Goal: Information Seeking & Learning: Learn about a topic

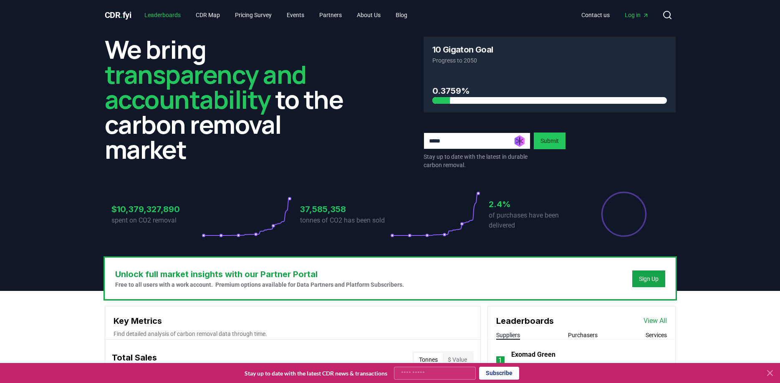
click at [169, 18] on link "Leaderboards" at bounding box center [163, 15] width 50 height 15
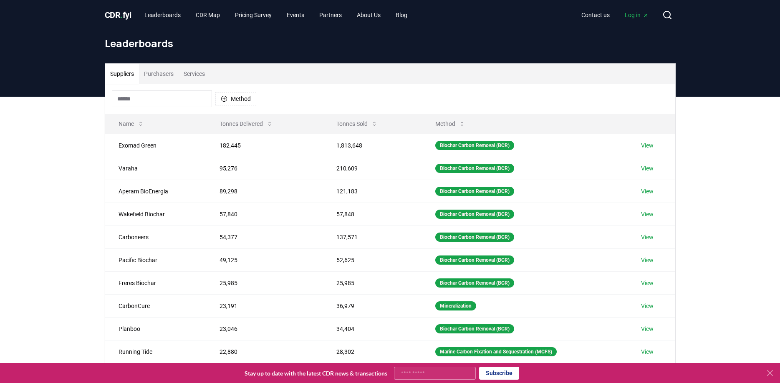
click at [192, 104] on input at bounding box center [162, 99] width 100 height 17
click at [215, 20] on link "CDR Map" at bounding box center [208, 15] width 38 height 15
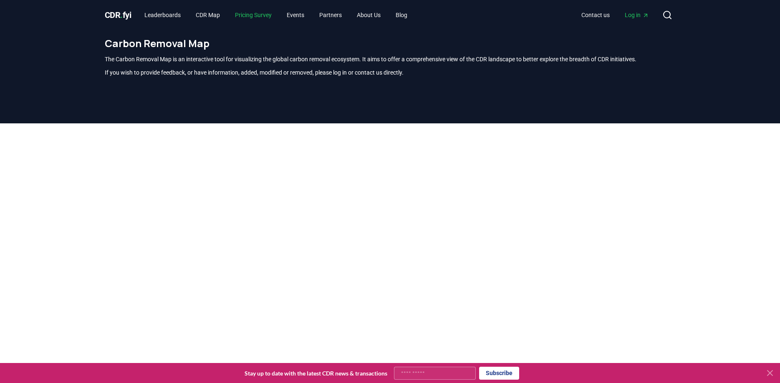
click at [257, 20] on link "Pricing Survey" at bounding box center [253, 15] width 50 height 15
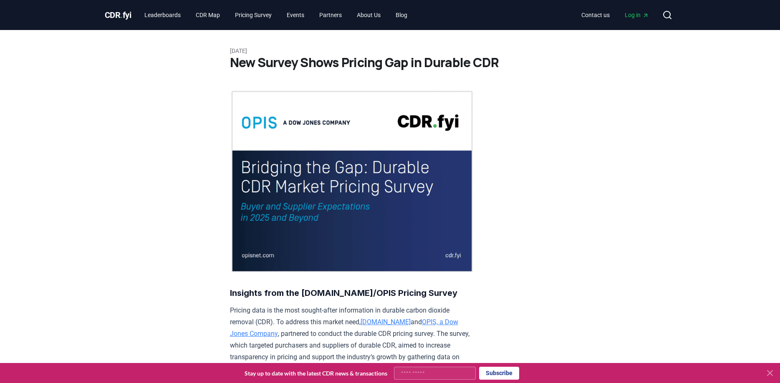
click at [109, 19] on span "CDR . fyi" at bounding box center [118, 15] width 27 height 10
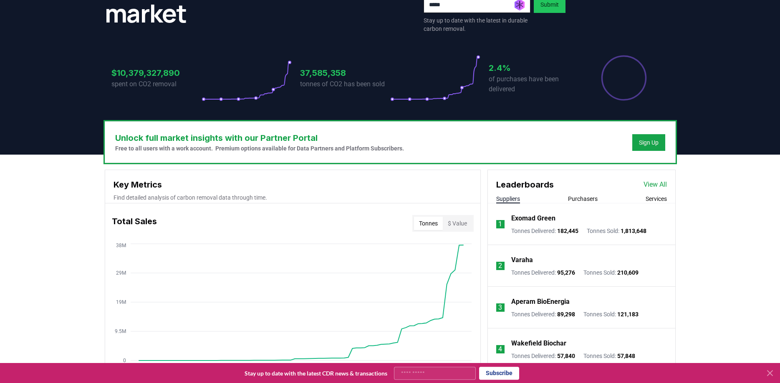
scroll to position [136, 0]
click at [648, 191] on div "Leaderboards View All" at bounding box center [581, 181] width 187 height 21
click at [651, 189] on link "View All" at bounding box center [654, 185] width 23 height 10
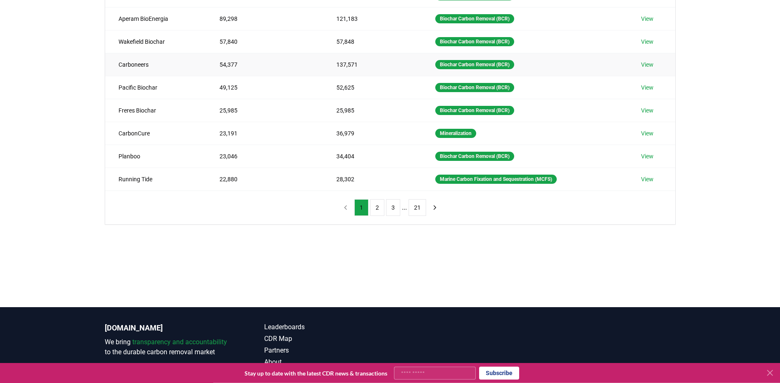
scroll to position [219, 0]
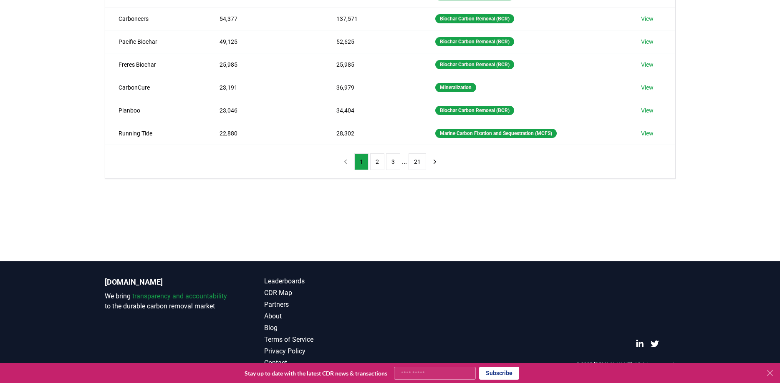
click at [386, 160] on ul "1 2 3 ... 21" at bounding box center [390, 162] width 72 height 17
click at [390, 160] on button "3" at bounding box center [393, 162] width 14 height 17
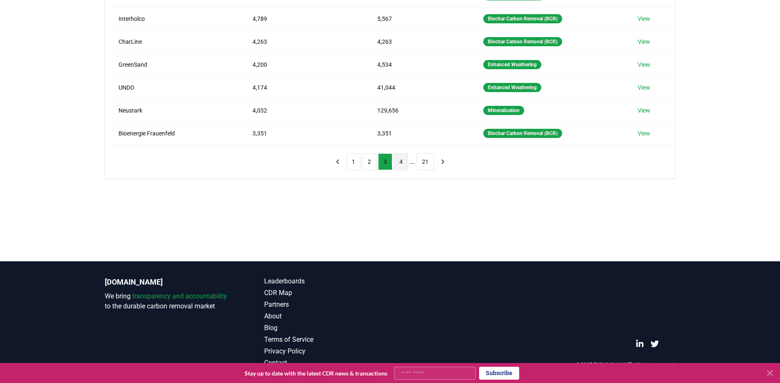
click at [402, 160] on button "4" at bounding box center [401, 162] width 14 height 17
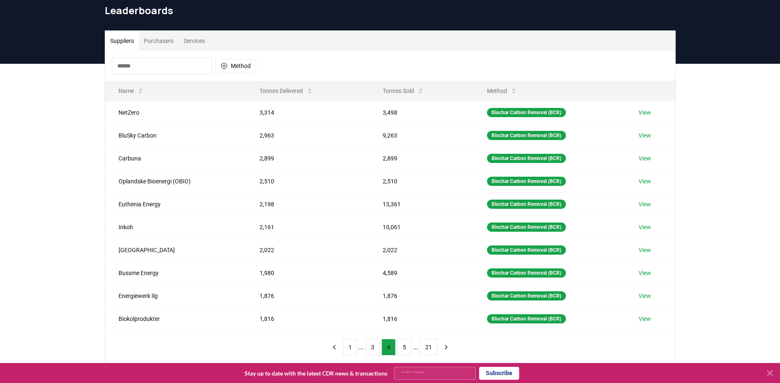
scroll to position [0, 0]
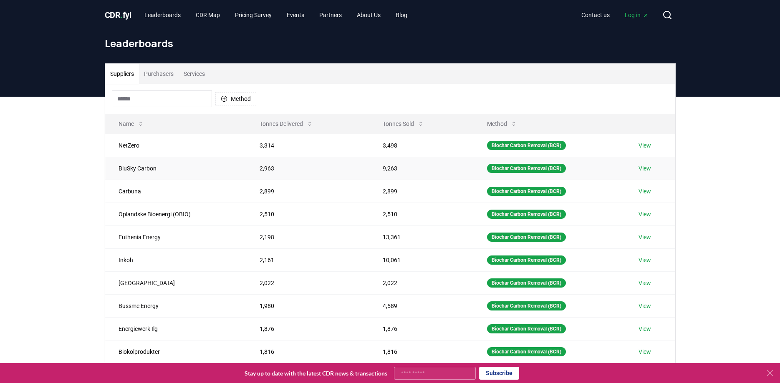
click at [131, 169] on td "BluSky Carbon" at bounding box center [175, 168] width 141 height 23
click at [173, 166] on td "BluSky Carbon" at bounding box center [175, 168] width 141 height 23
click at [165, 75] on button "Purchasers" at bounding box center [159, 74] width 40 height 20
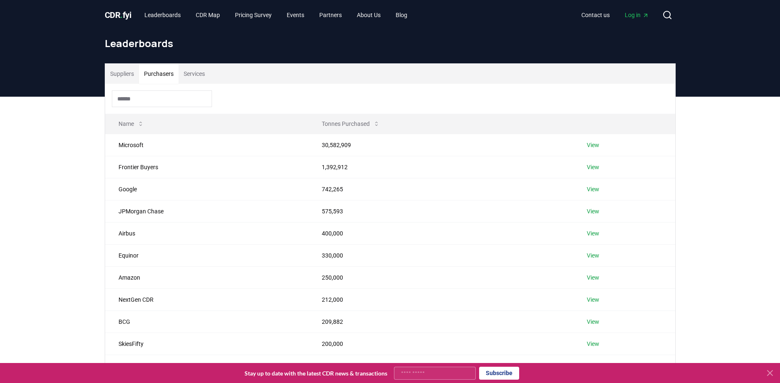
click at [129, 80] on button "Suppliers" at bounding box center [122, 74] width 34 height 20
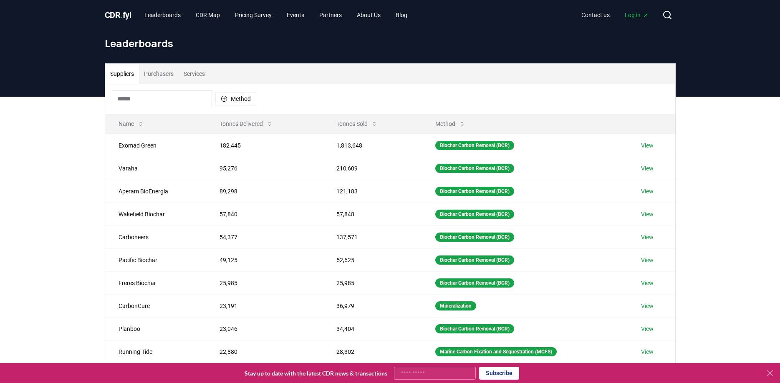
click at [191, 71] on button "Services" at bounding box center [194, 74] width 31 height 20
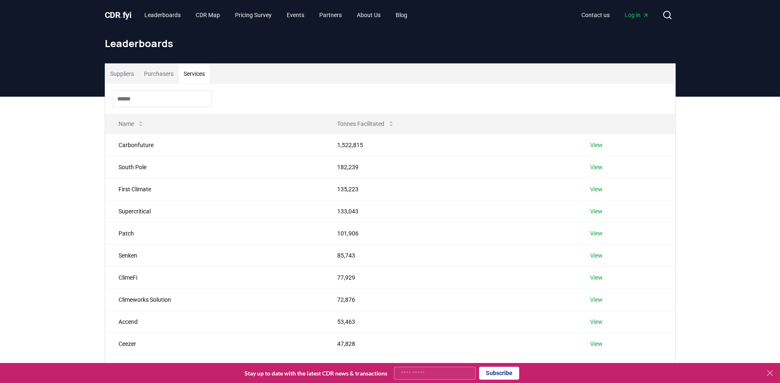
click at [118, 76] on button "Suppliers" at bounding box center [122, 74] width 34 height 20
